Goal: Navigation & Orientation: Find specific page/section

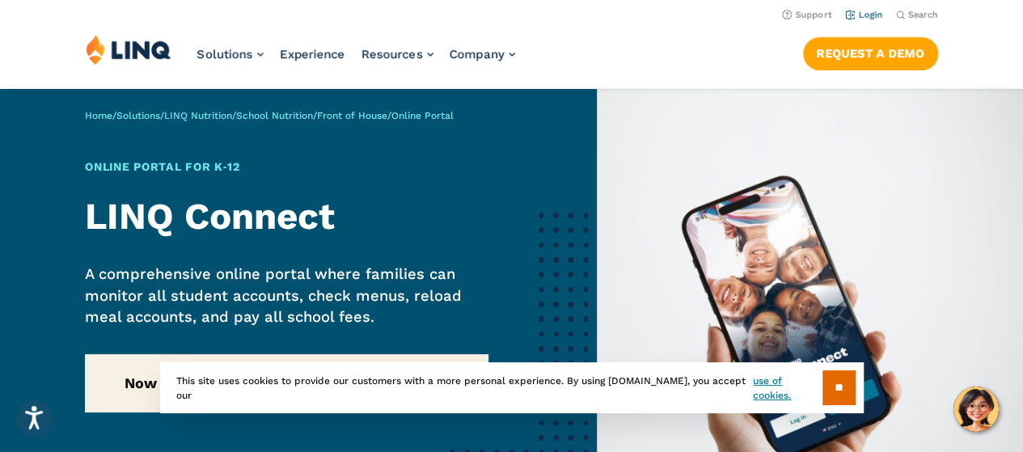
click at [879, 16] on link "Login" at bounding box center [864, 15] width 38 height 11
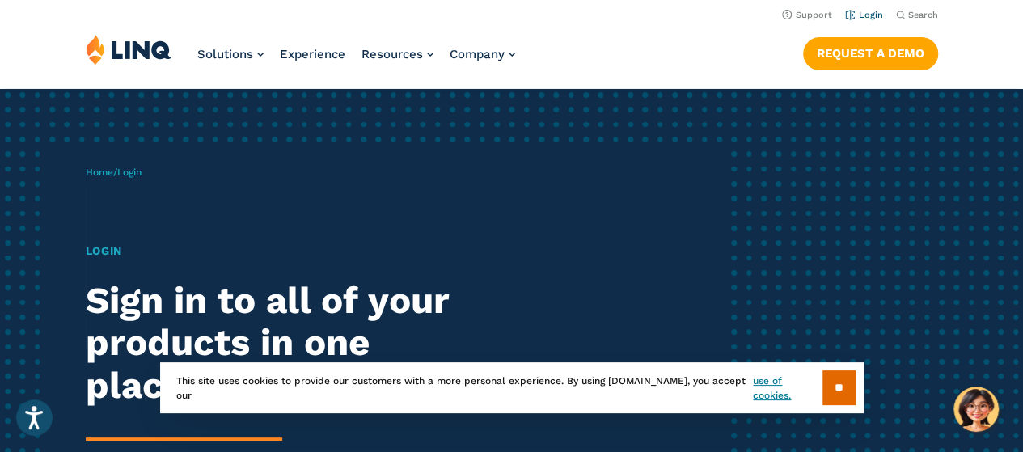
click at [866, 16] on link "Login" at bounding box center [864, 15] width 38 height 11
click at [831, 392] on input "**" at bounding box center [838, 387] width 33 height 35
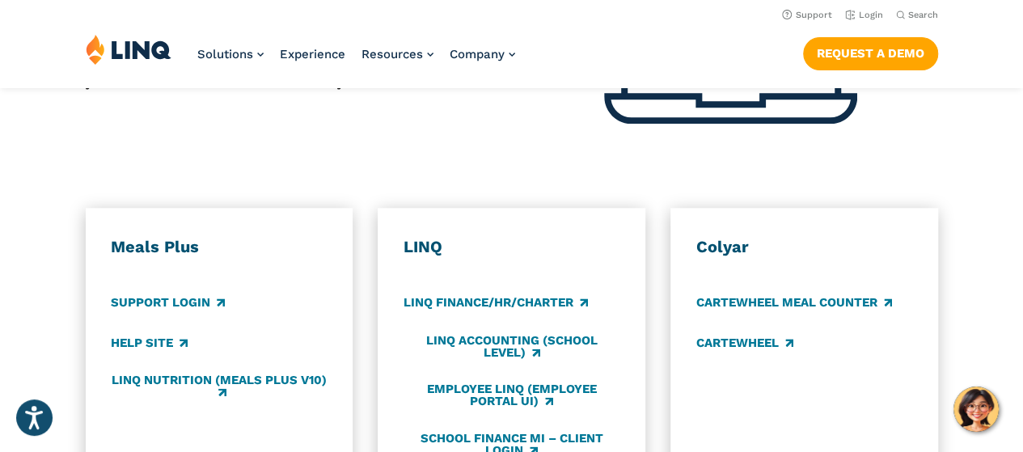
scroll to position [806, 0]
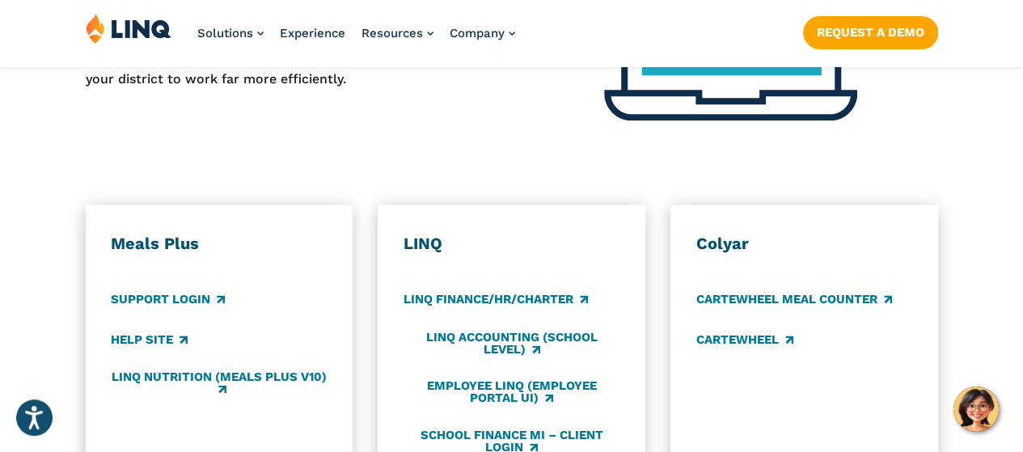
click at [156, 234] on h3 "Meals Plus" at bounding box center [219, 244] width 216 height 21
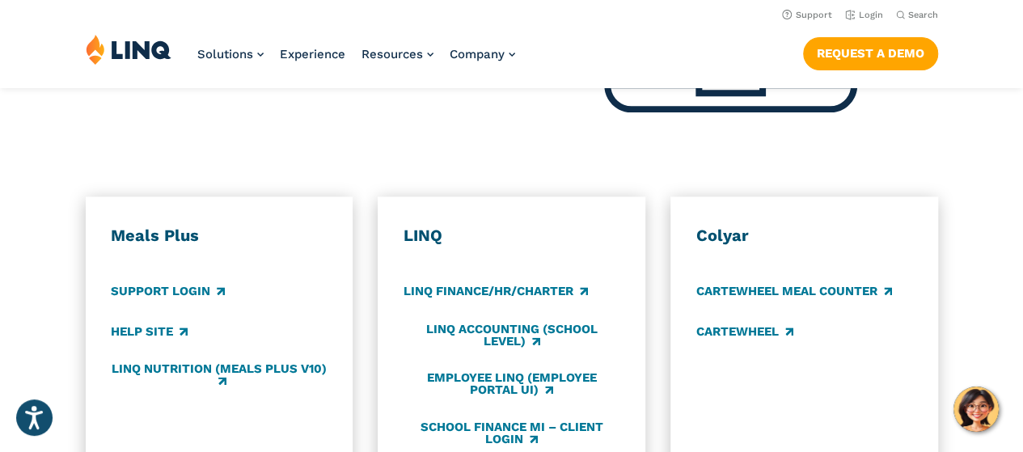
scroll to position [808, 0]
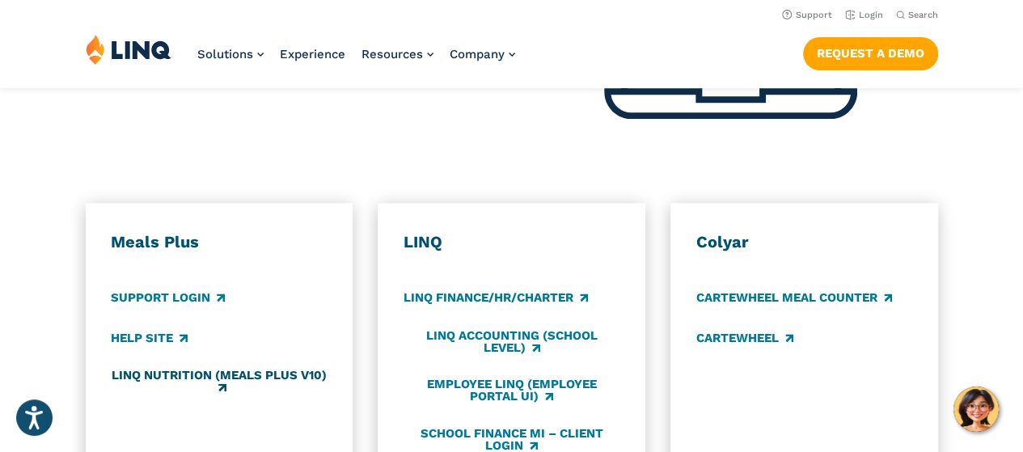
click at [221, 369] on link "LINQ Nutrition (Meals Plus v10)" at bounding box center [219, 382] width 216 height 27
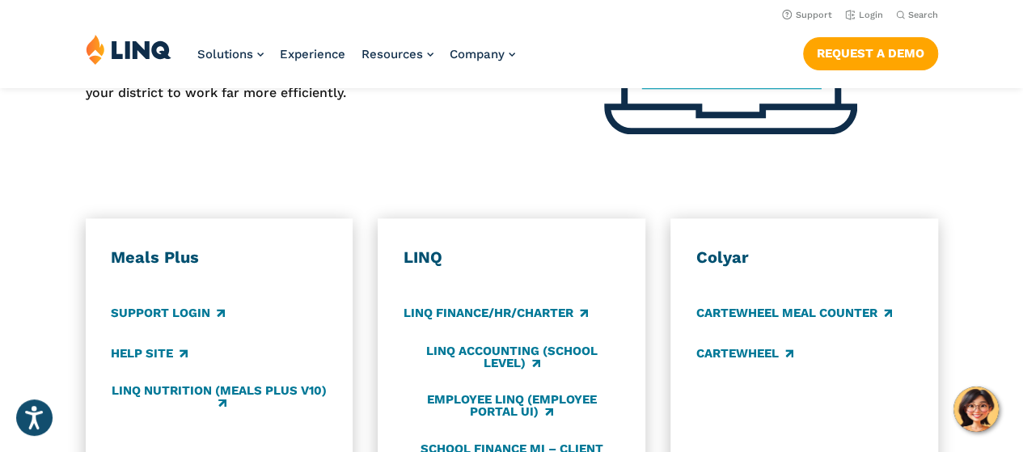
scroll to position [763, 0]
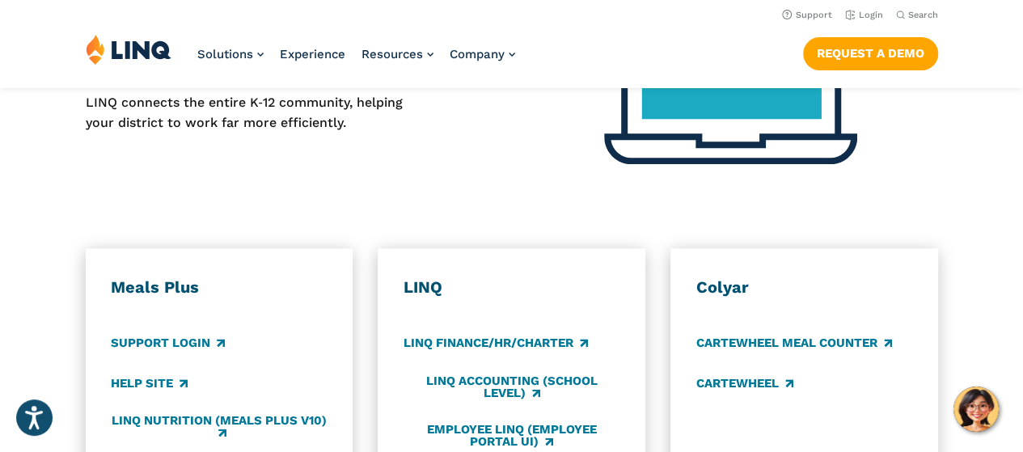
click at [175, 277] on h3 "Meals Plus" at bounding box center [219, 287] width 216 height 21
click at [179, 335] on link "Support Login" at bounding box center [168, 344] width 114 height 18
click at [130, 46] on img at bounding box center [129, 49] width 86 height 31
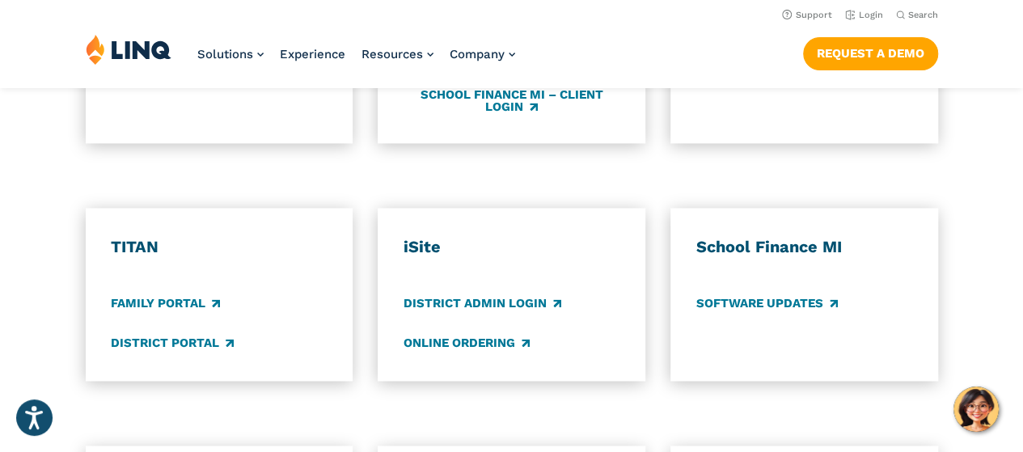
scroll to position [1143, 0]
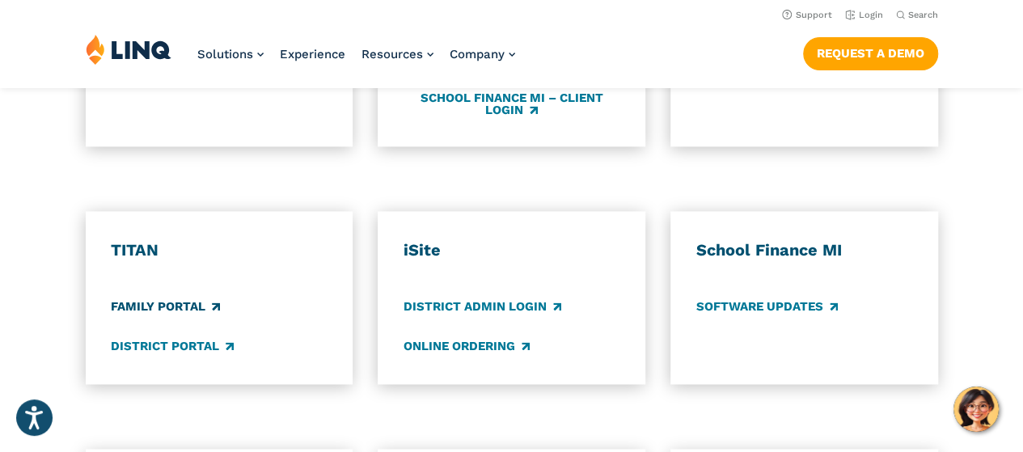
click at [176, 298] on link "Family Portal" at bounding box center [165, 307] width 109 height 18
